Goal: Transaction & Acquisition: Obtain resource

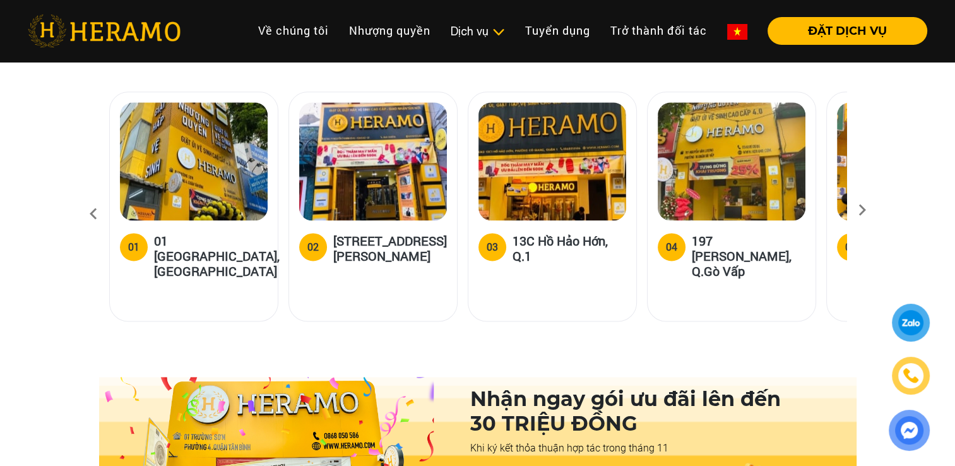
scroll to position [1894, 0]
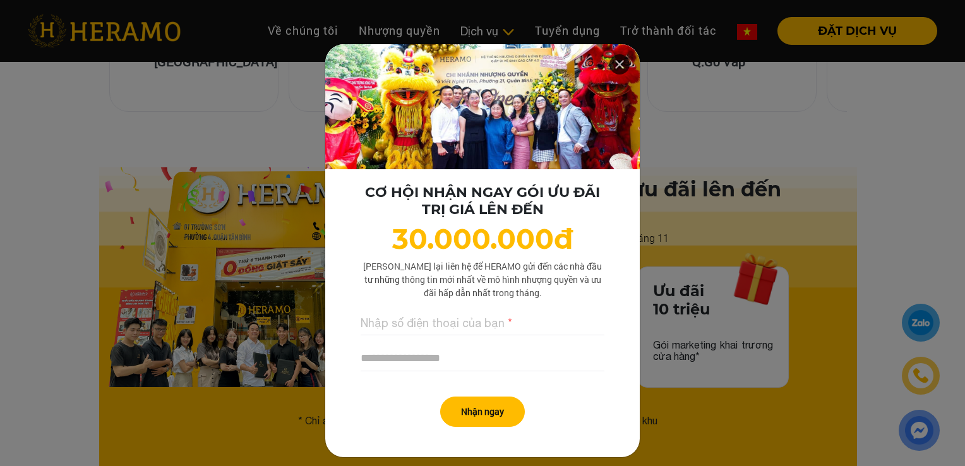
click at [615, 66] on icon at bounding box center [619, 64] width 15 height 23
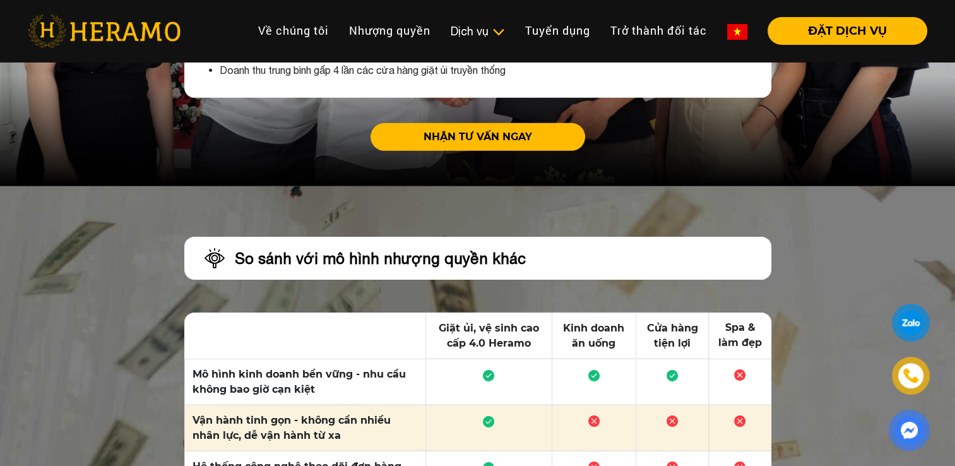
scroll to position [3998, 0]
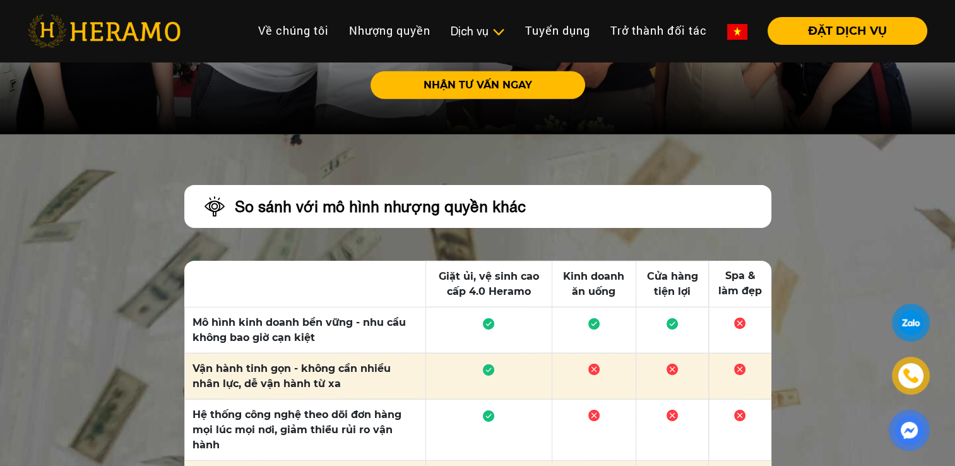
click at [747, 307] on td at bounding box center [740, 330] width 62 height 46
click at [671, 318] on img at bounding box center [672, 323] width 11 height 11
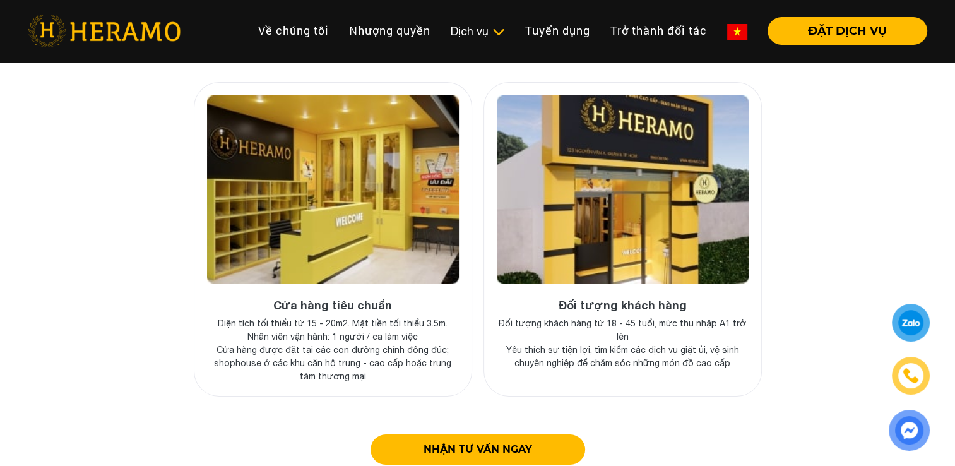
scroll to position [4629, 0]
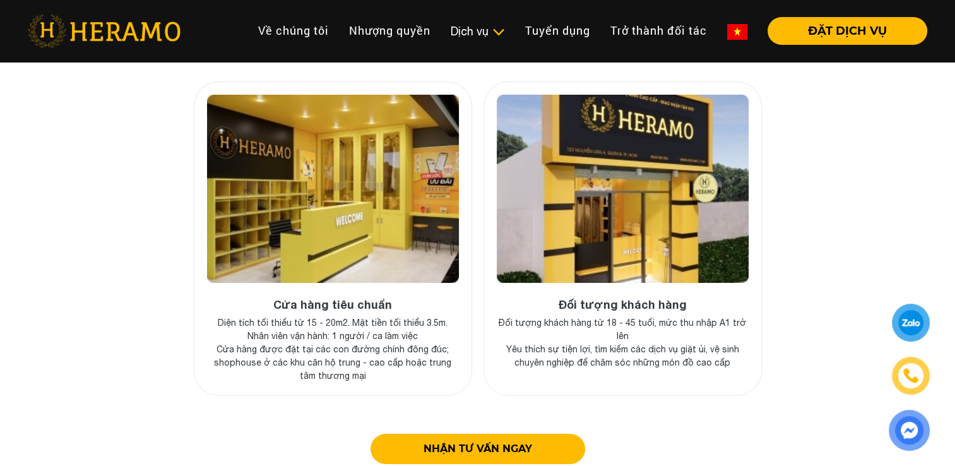
click at [322, 201] on img at bounding box center [333, 189] width 252 height 188
click at [355, 316] on p "Diện tích tối thiểu từ 15 - 20m2. Mặt tiền tối thiểu 3.5m." at bounding box center [333, 322] width 252 height 13
click at [323, 298] on h4 "Cửa hàng tiêu chuẩn" at bounding box center [333, 305] width 252 height 14
click at [333, 190] on img at bounding box center [333, 189] width 252 height 188
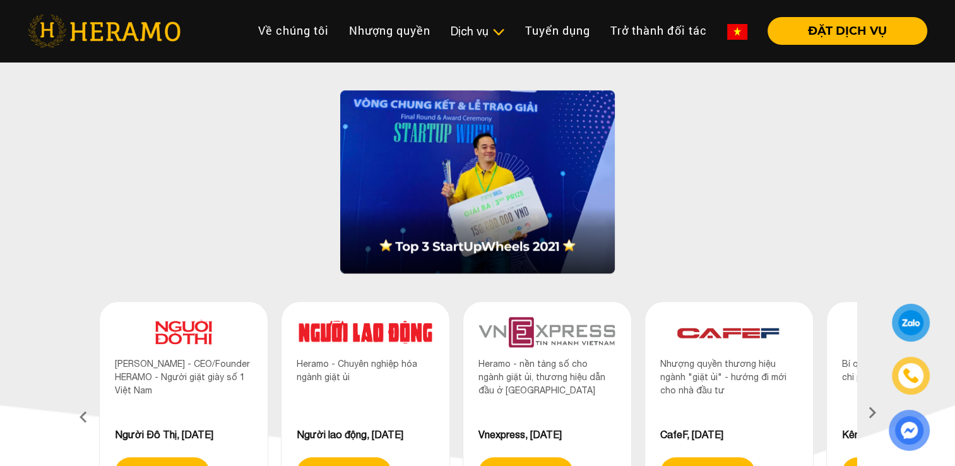
scroll to position [1052, 0]
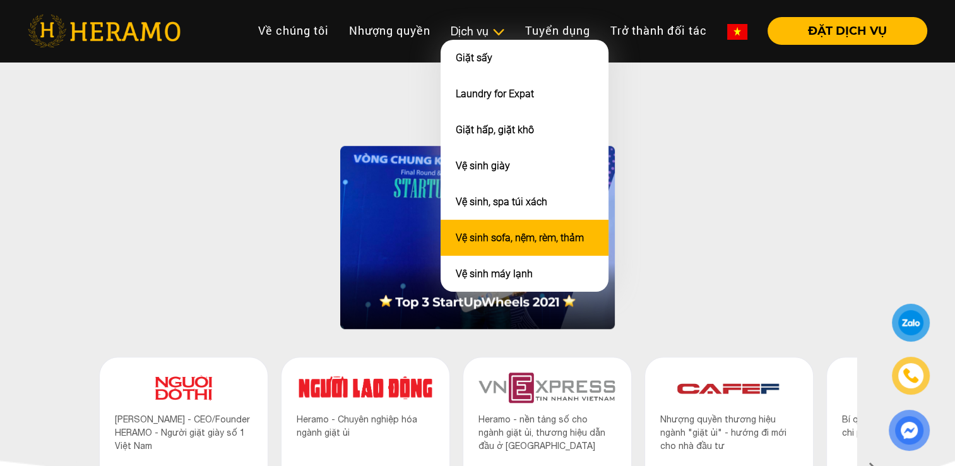
click at [526, 239] on link "Vệ sinh sofa, nệm, rèm, thảm" at bounding box center [520, 238] width 128 height 12
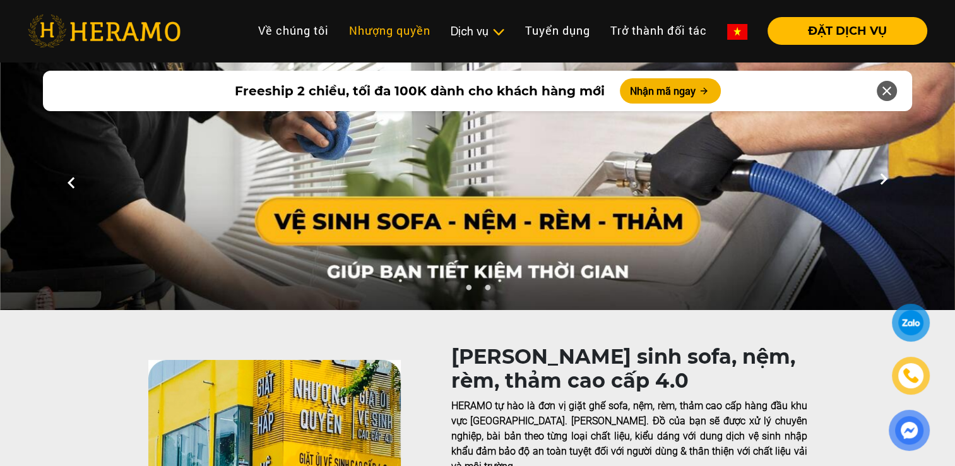
click at [393, 34] on link "Nhượng quyền" at bounding box center [390, 30] width 102 height 27
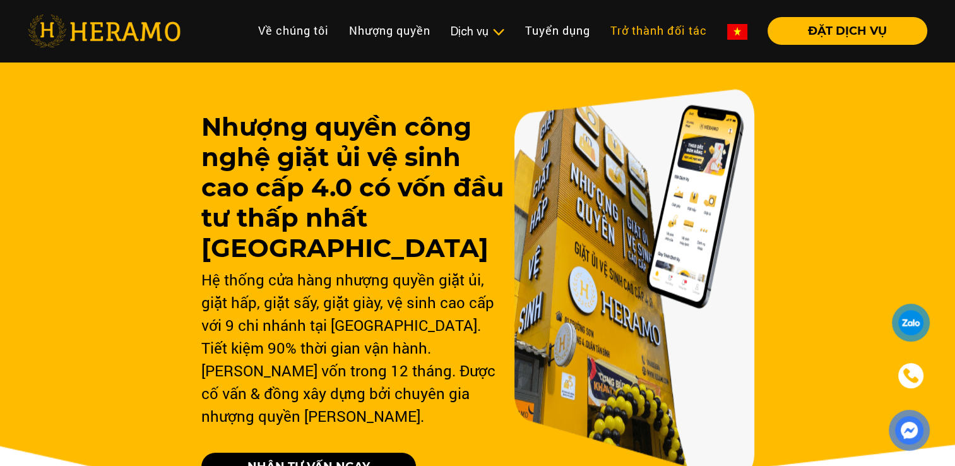
click at [655, 27] on link "Trở thành đối tác" at bounding box center [658, 30] width 117 height 27
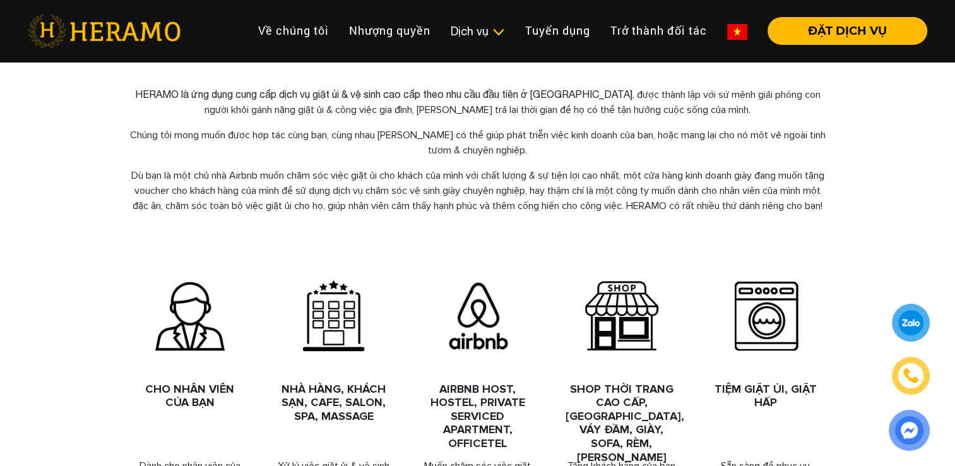
scroll to position [631, 0]
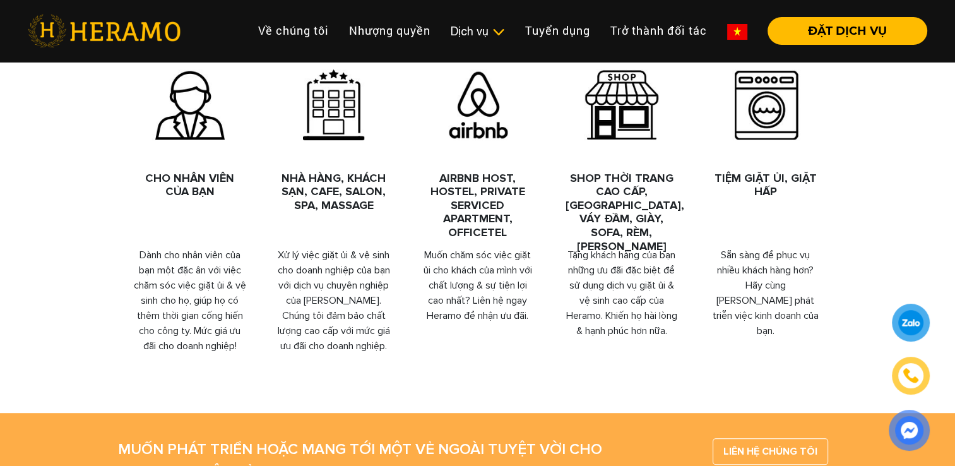
click at [773, 195] on h4 "Tiệm Giặt Ủi, Giặt Hấp" at bounding box center [766, 185] width 112 height 27
drag, startPoint x: 773, startPoint y: 195, endPoint x: 753, endPoint y: 208, distance: 24.7
click at [753, 199] on h4 "Tiệm Giặt Ủi, Giặt Hấp" at bounding box center [766, 185] width 112 height 27
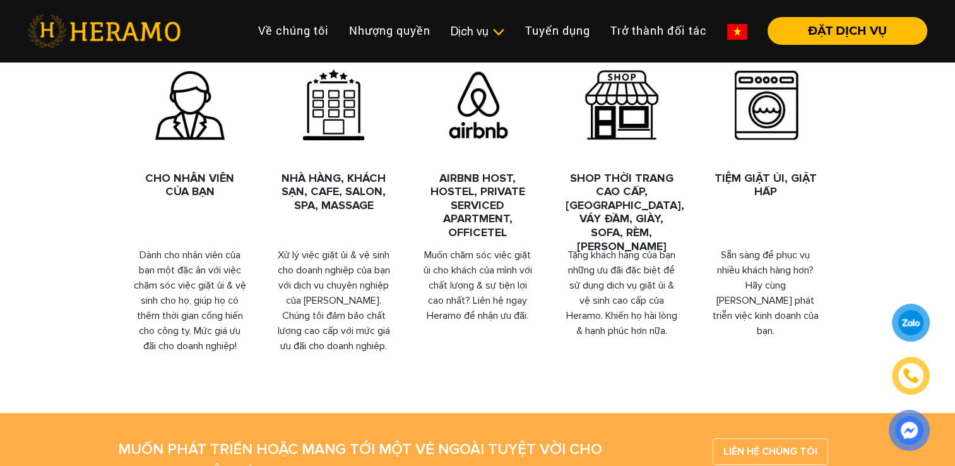
click at [748, 275] on p "Sẵn sàng để phục vụ nhiều khách hàng hơn? Hãy cùng [PERSON_NAME] phát triễn việ…" at bounding box center [766, 292] width 112 height 91
